Goal: Task Accomplishment & Management: Manage account settings

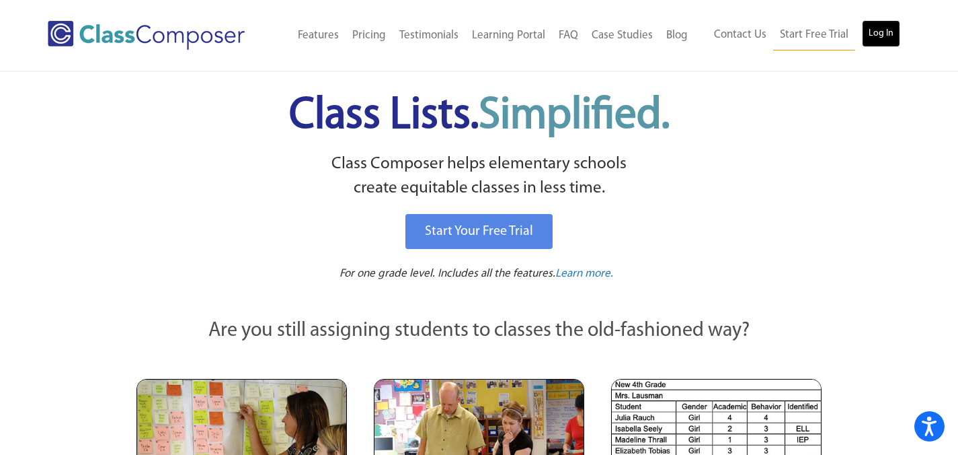
click at [886, 42] on link "Log In" at bounding box center [881, 33] width 38 height 27
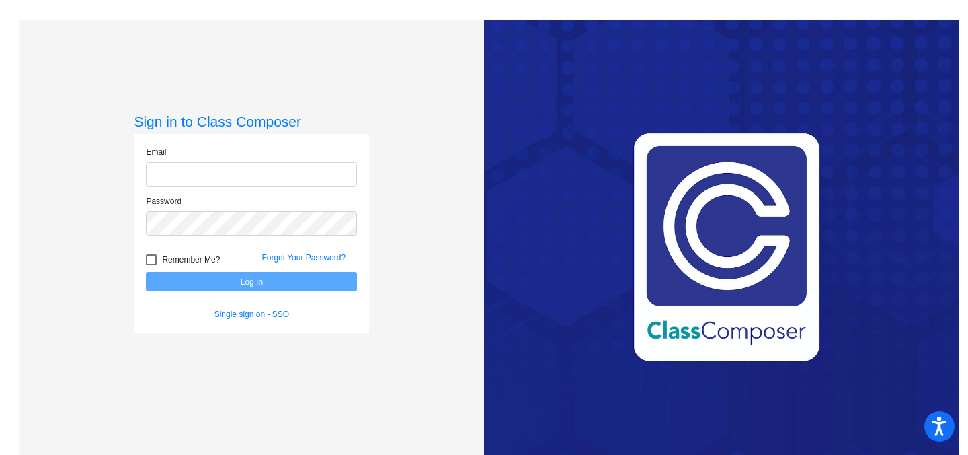
type input "[EMAIL_ADDRESS][DOMAIN_NAME]"
click at [151, 261] on div at bounding box center [151, 259] width 11 height 11
click at [151, 265] on input "Remember Me?" at bounding box center [151, 265] width 1 height 1
checkbox input "true"
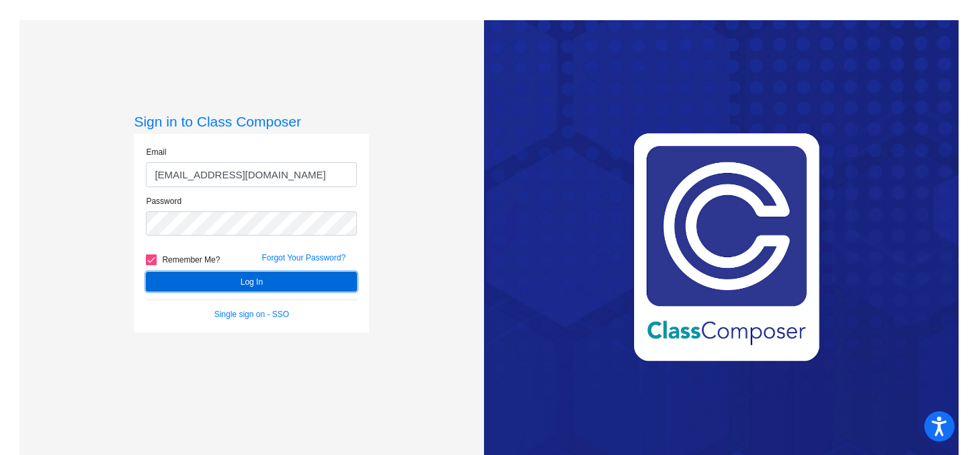
click at [210, 280] on button "Log In" at bounding box center [251, 282] width 211 height 20
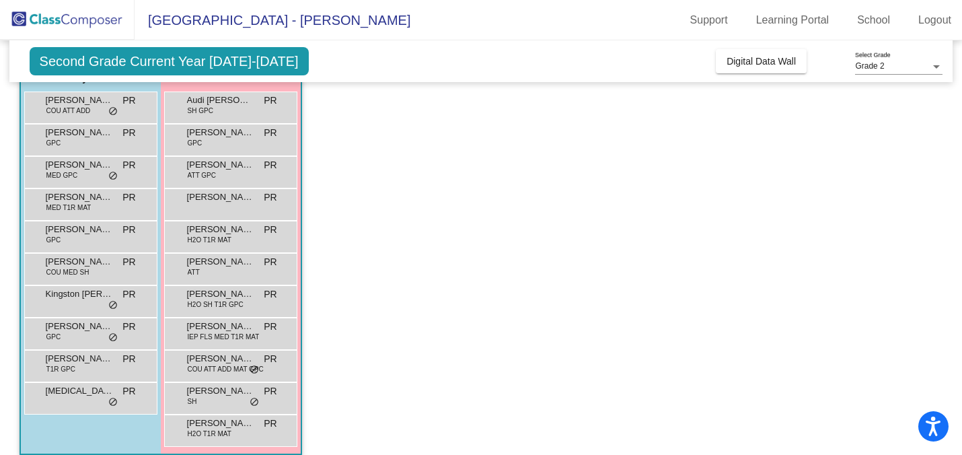
scroll to position [124, 0]
click at [196, 335] on span "IEP FLS MED T1R MAT" at bounding box center [224, 337] width 72 height 10
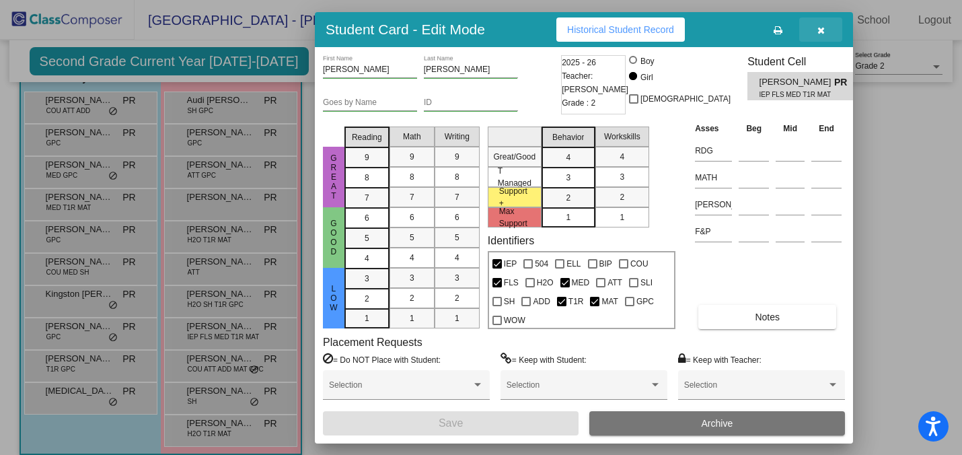
click at [823, 34] on icon "button" at bounding box center [820, 30] width 7 height 9
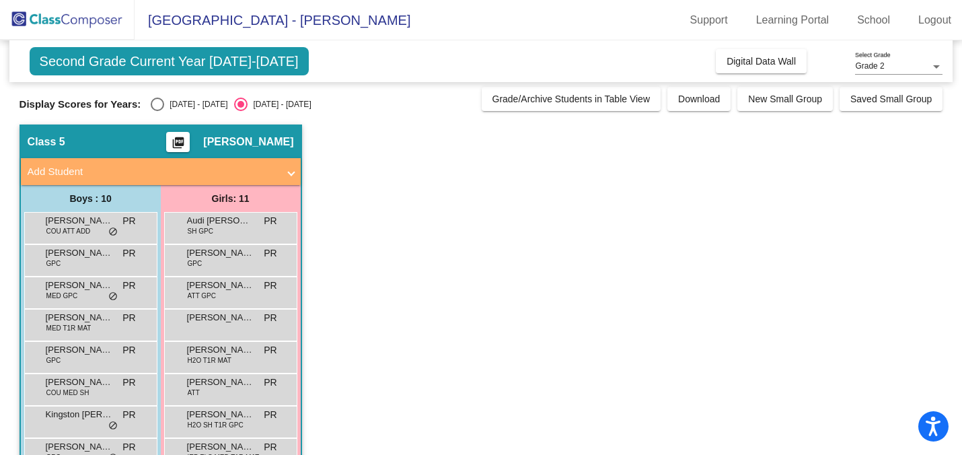
scroll to position [2, 0]
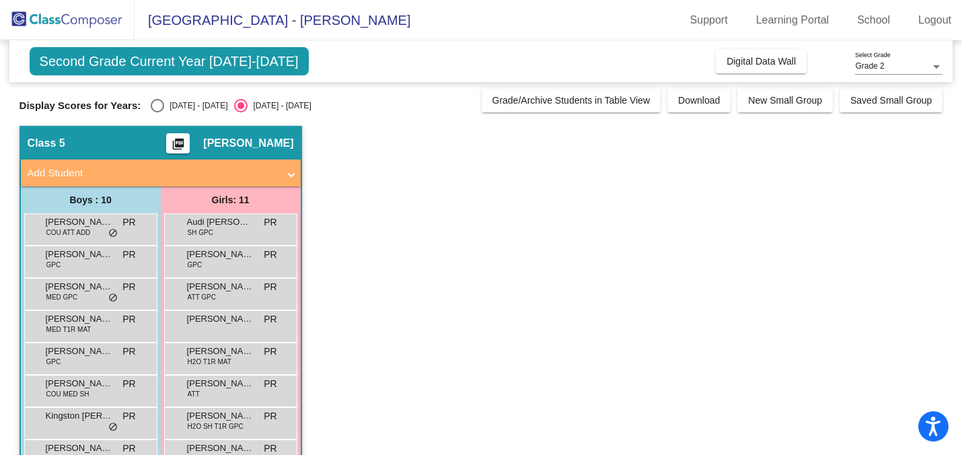
click at [151, 104] on div "Select an option" at bounding box center [157, 105] width 13 height 13
click at [157, 112] on input "[DATE] - [DATE]" at bounding box center [157, 112] width 1 height 1
radio input "true"
